Goal: Transaction & Acquisition: Purchase product/service

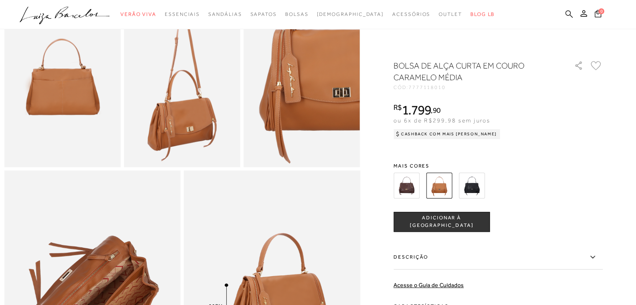
drag, startPoint x: 567, startPoint y: 9, endPoint x: 570, endPoint y: 13, distance: 5.2
click at [567, 9] on ul ".a{fill-rule:evenodd;} Verão Viva Em alta Favoritos das Influenciadoras Apostas…" at bounding box center [312, 14] width 584 height 15
click at [572, 15] on icon at bounding box center [569, 14] width 8 height 8
click at [571, 17] on icon at bounding box center [569, 14] width 8 height 8
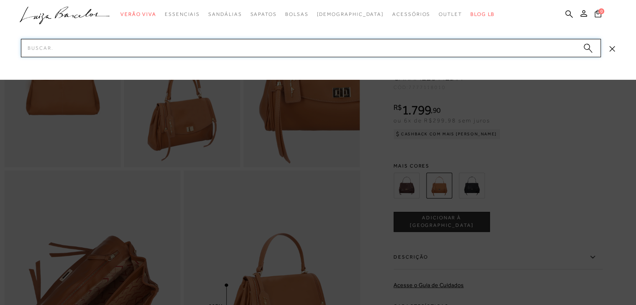
click at [202, 49] on input "Pesquisar" at bounding box center [311, 48] width 580 height 18
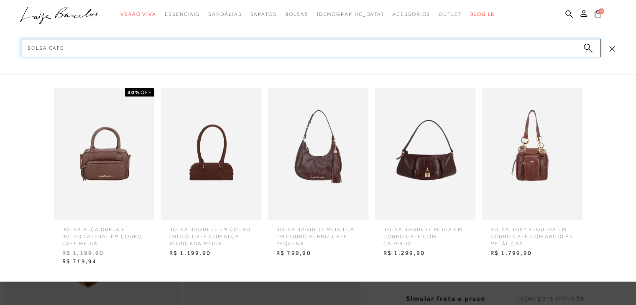
scroll to position [418, 0]
type input "bolsa cafe"
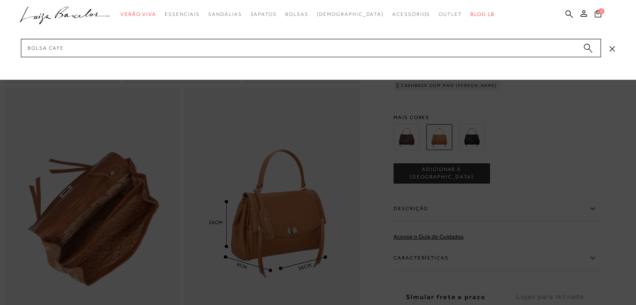
click at [590, 51] on icon "submit" at bounding box center [587, 48] width 9 height 10
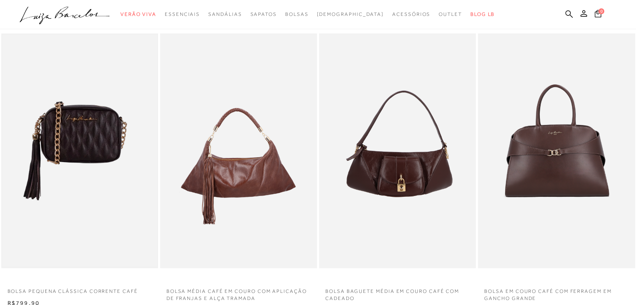
scroll to position [42, 0]
click at [115, 122] on img at bounding box center [79, 151] width 155 height 233
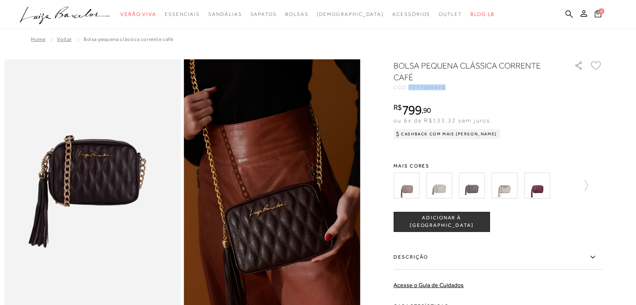
drag, startPoint x: 414, startPoint y: 86, endPoint x: 454, endPoint y: 88, distance: 39.8
click at [456, 89] on div "CÓD: 7777059470" at bounding box center [476, 87] width 167 height 5
